Goal: Transaction & Acquisition: Book appointment/travel/reservation

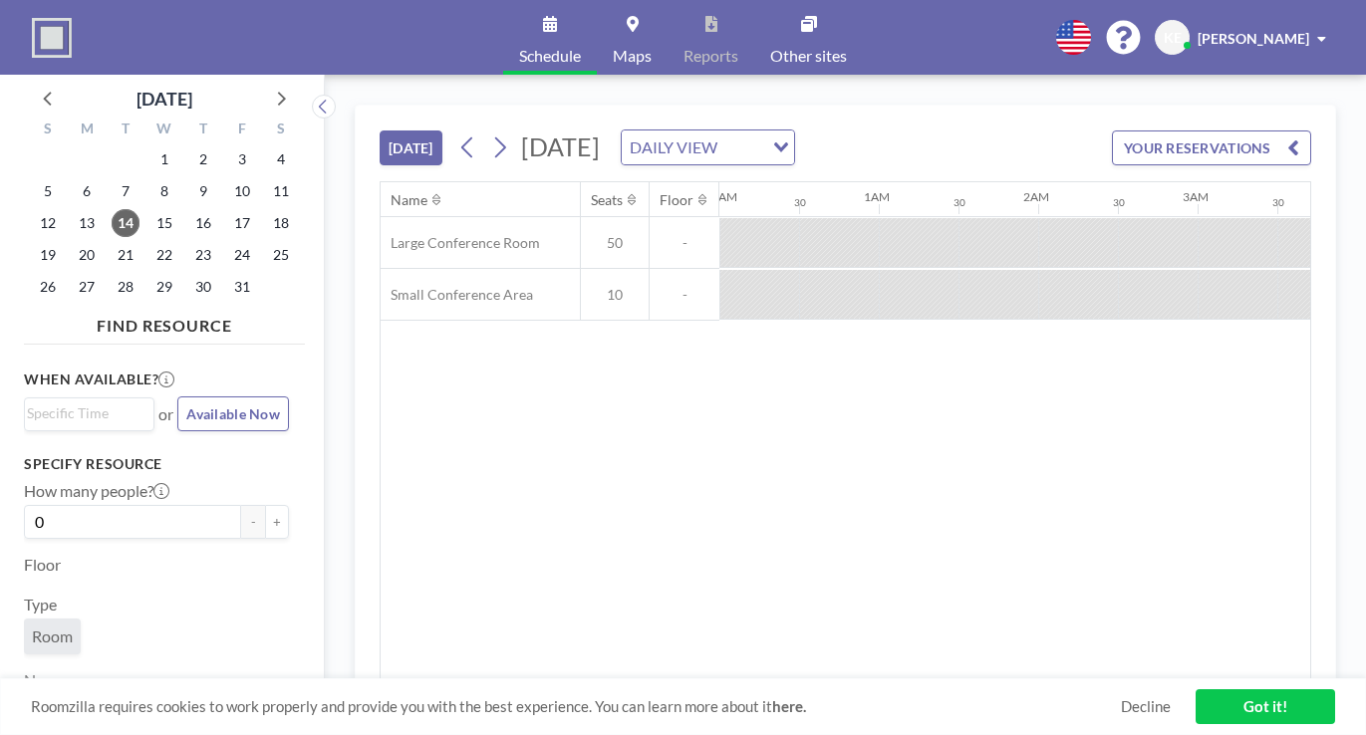
scroll to position [0, 1834]
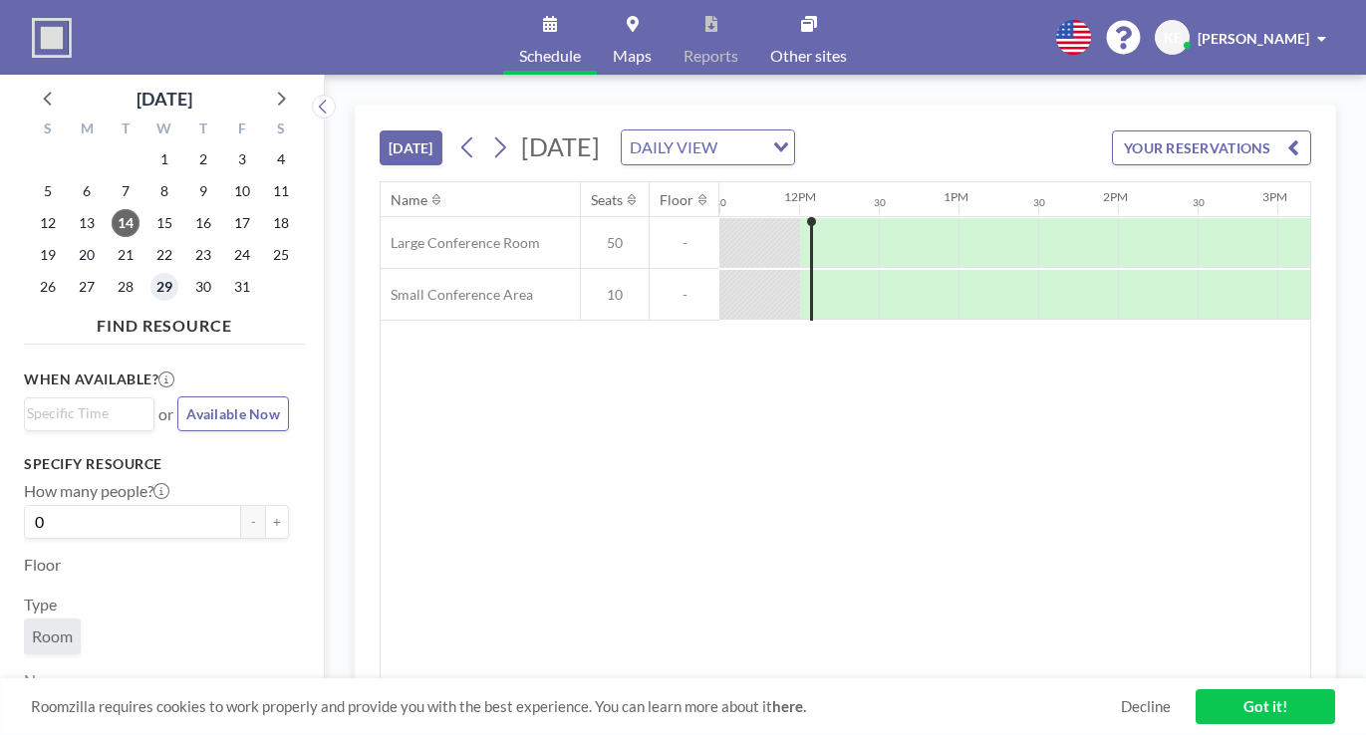
click at [168, 291] on span "29" at bounding box center [164, 287] width 28 height 28
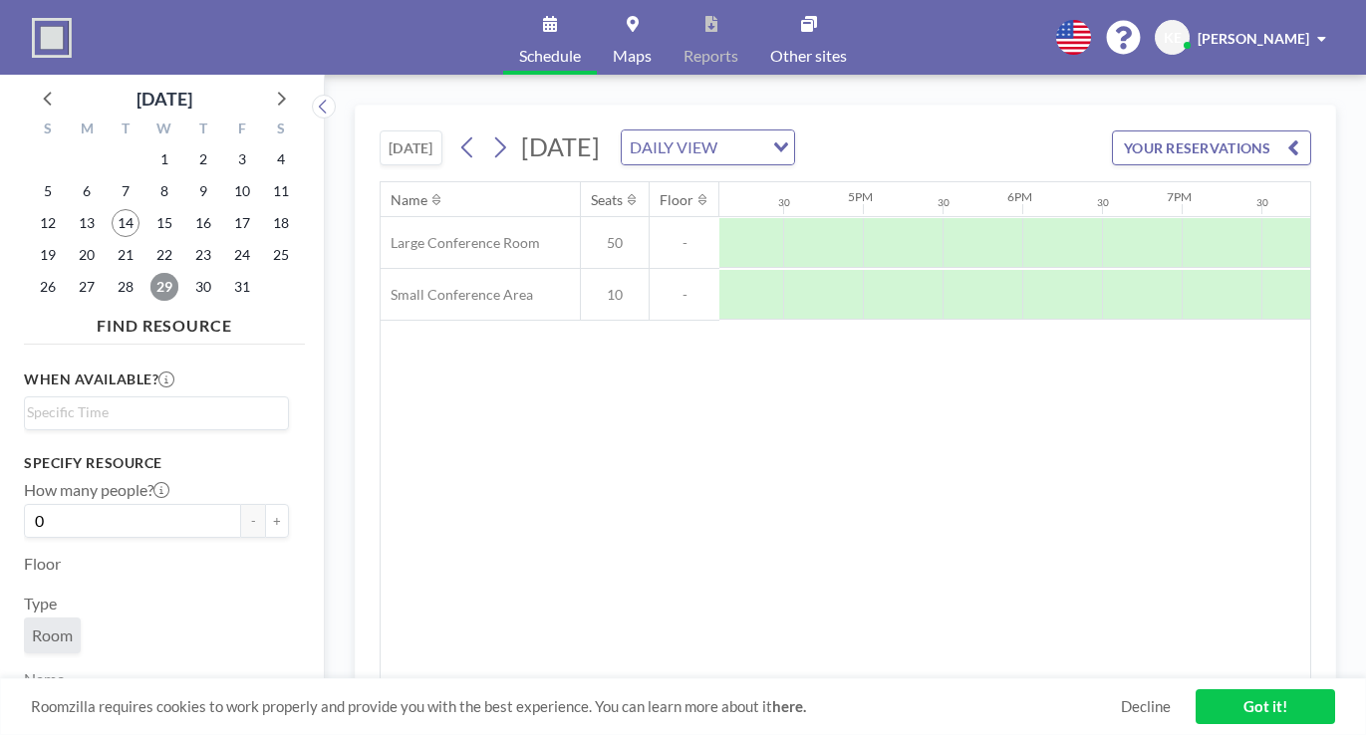
scroll to position [0, 2584]
click at [950, 299] on div at bounding box center [966, 295] width 80 height 50
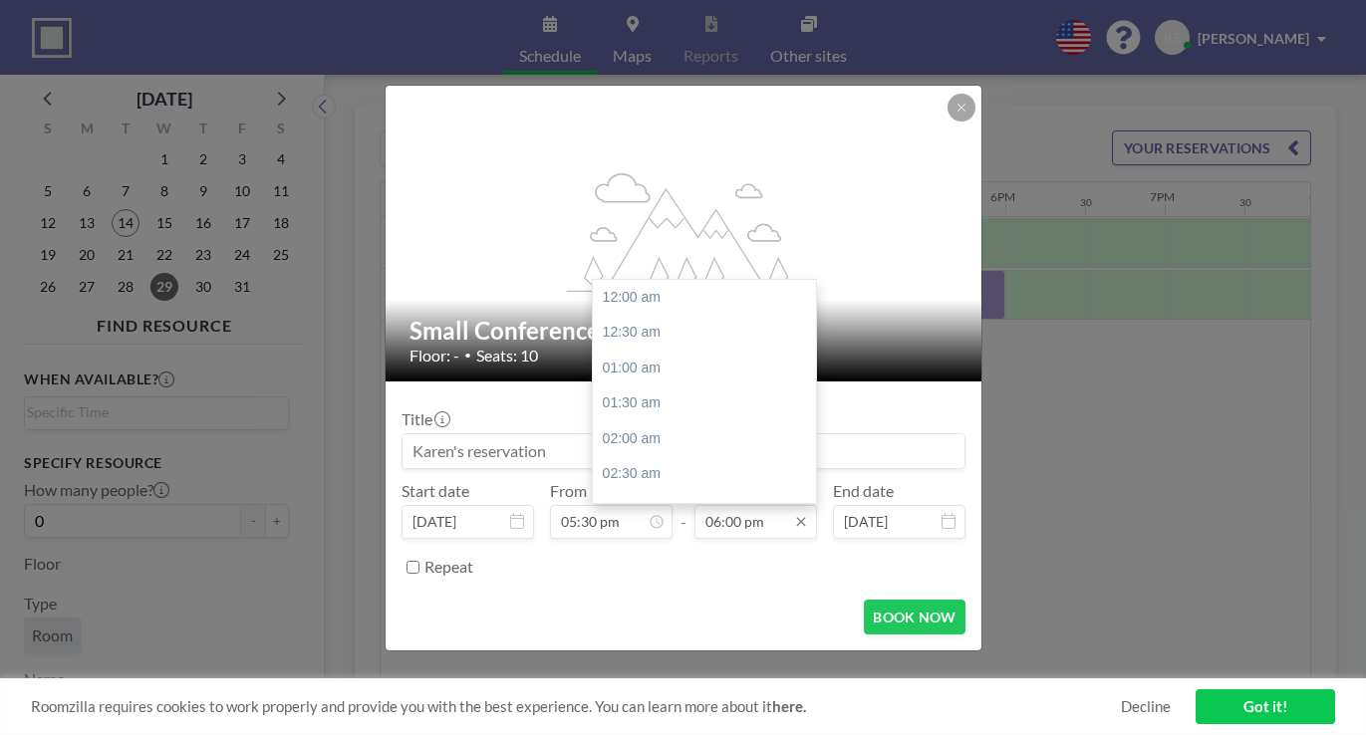
scroll to position [1277, 0]
click at [638, 367] on div "07:00 pm" at bounding box center [704, 369] width 223 height 36
type input "07:00 pm"
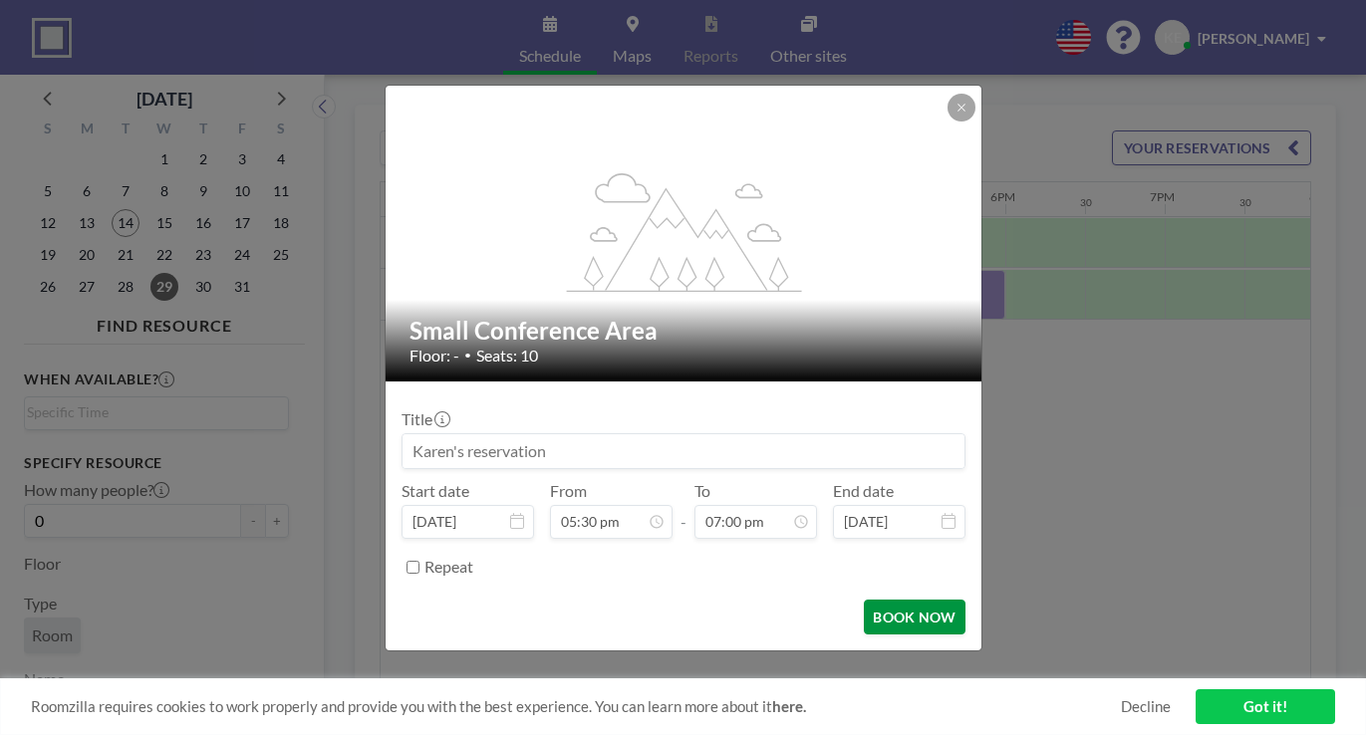
click at [913, 624] on button "BOOK NOW" at bounding box center [914, 617] width 101 height 35
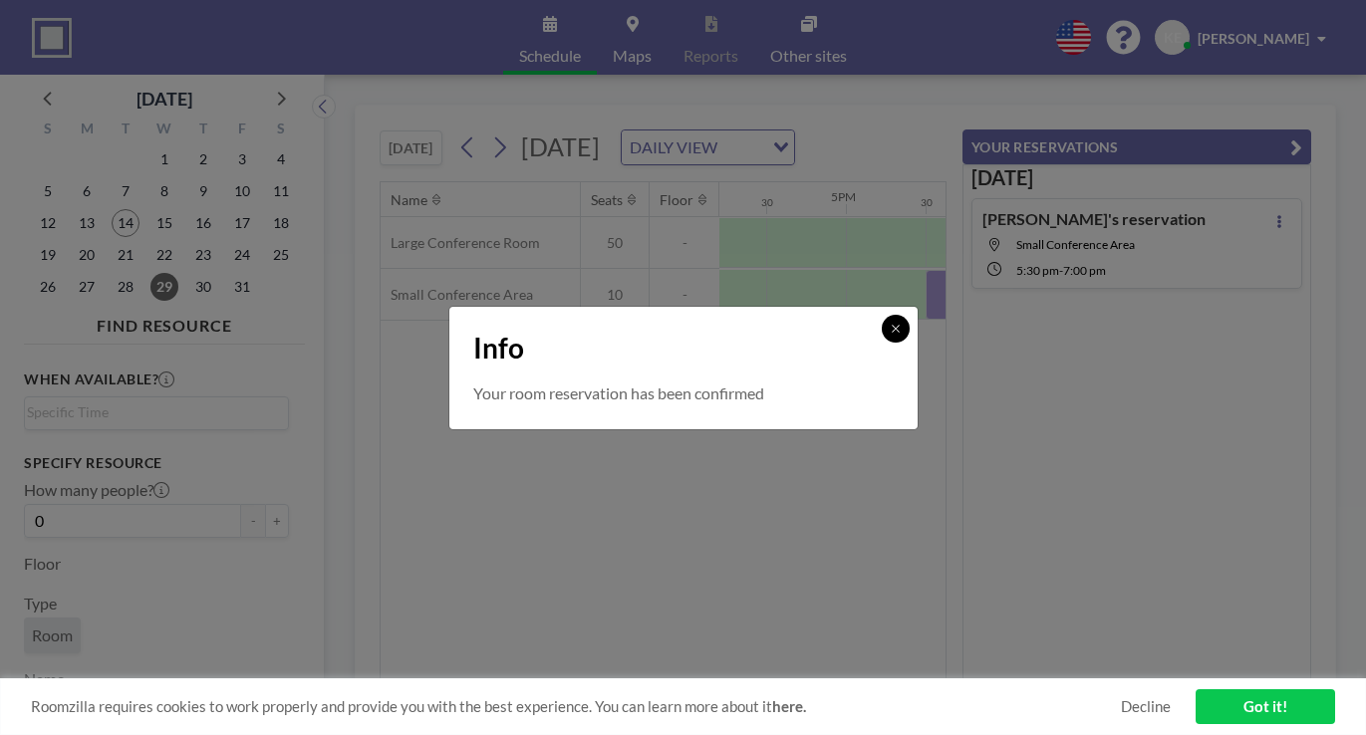
click at [892, 326] on icon at bounding box center [896, 329] width 12 height 12
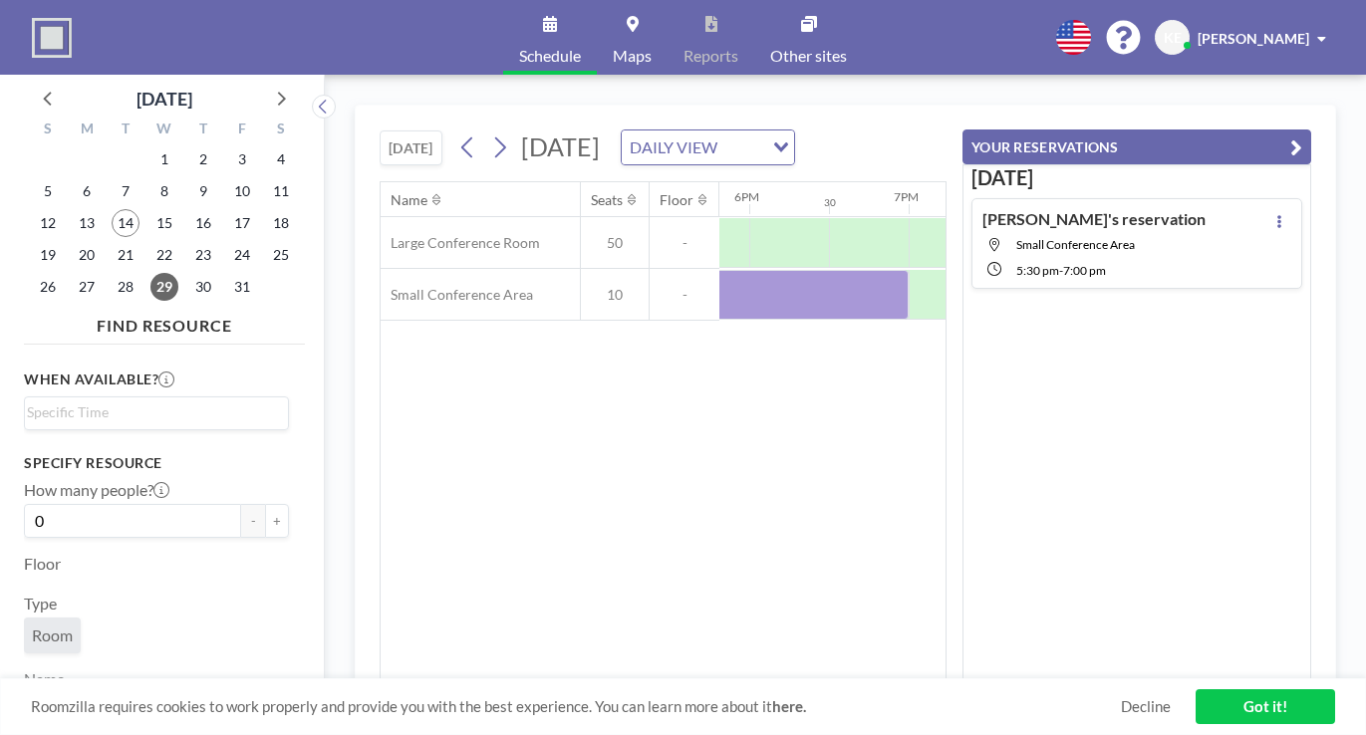
scroll to position [0, 2833]
click at [1283, 719] on link "Got it!" at bounding box center [1266, 707] width 140 height 35
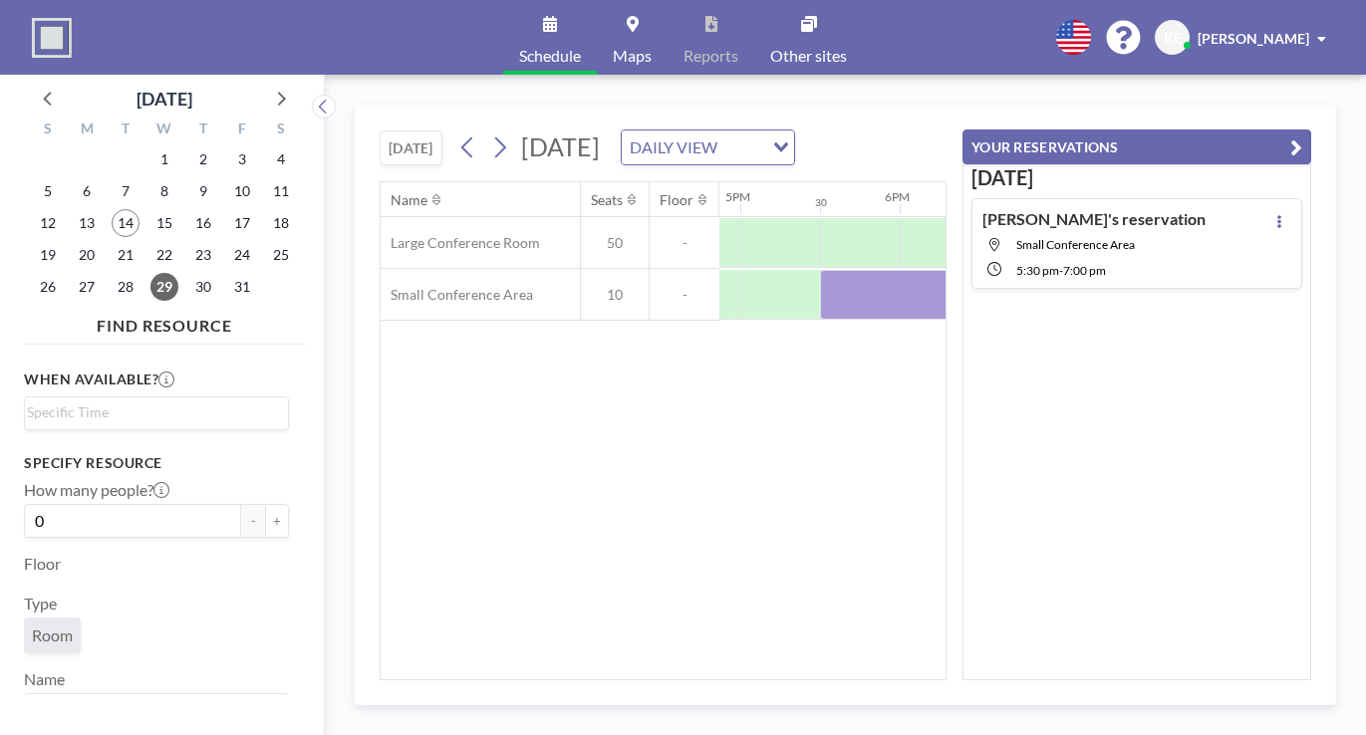
scroll to position [0, 2688]
